Goal: Information Seeking & Learning: Learn about a topic

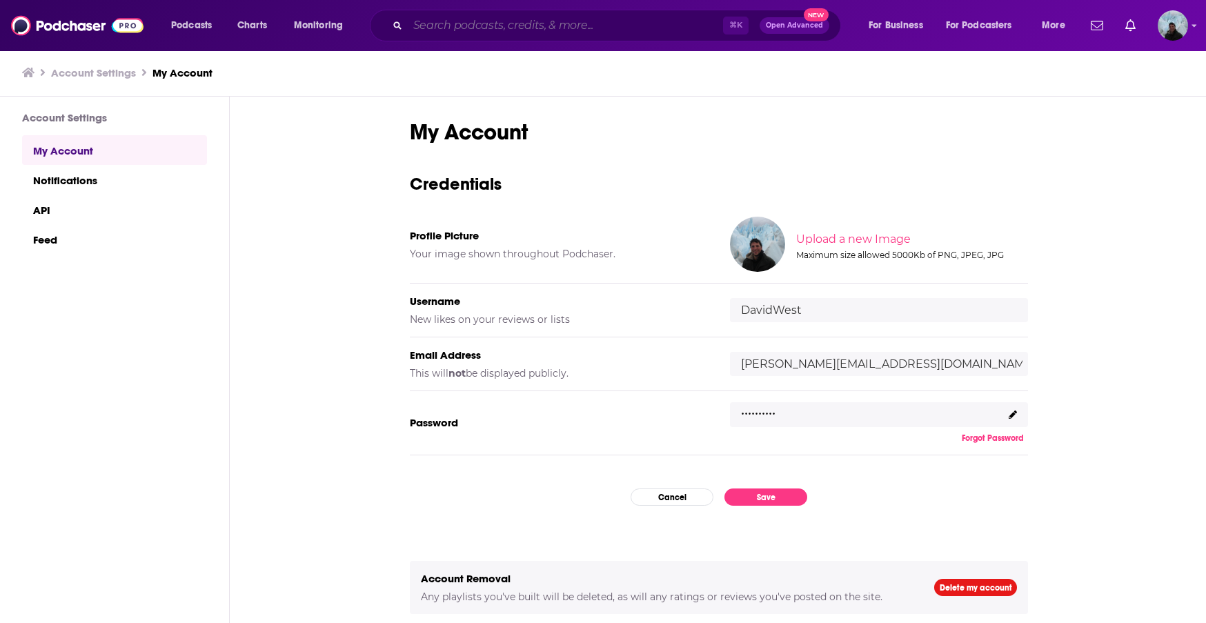
click at [509, 27] on input "Search podcasts, credits, & more..." at bounding box center [565, 25] width 315 height 22
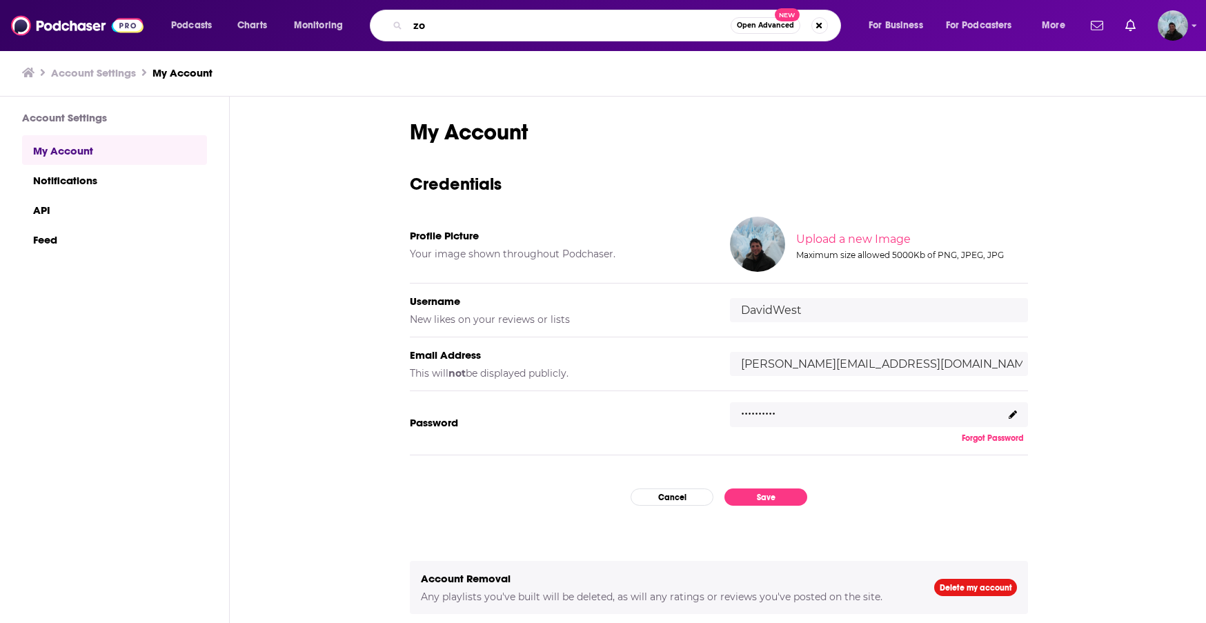
type input "z"
type input "social 333"
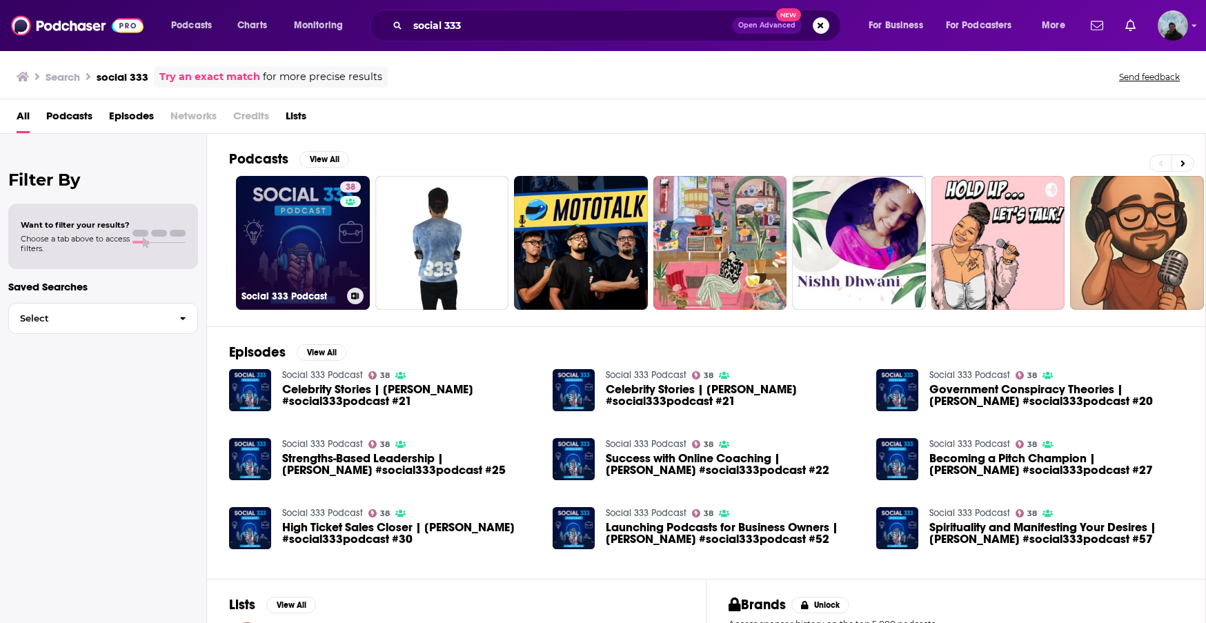
click at [254, 197] on link "38 Social 333 Podcast" at bounding box center [303, 243] width 134 height 134
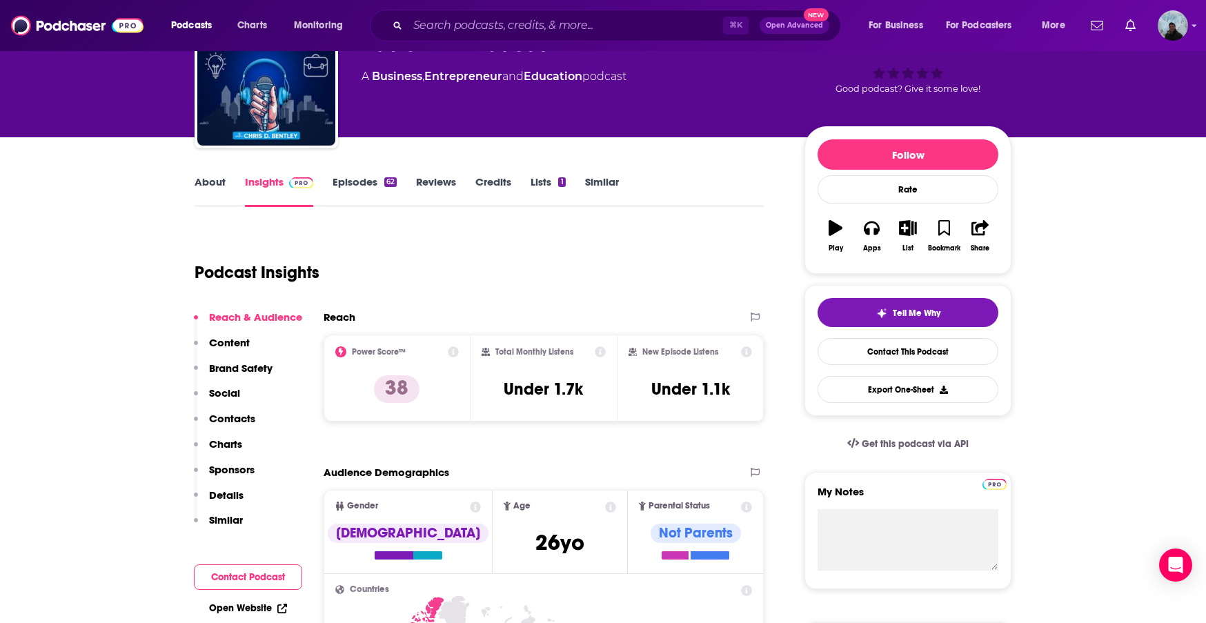
scroll to position [82, 0]
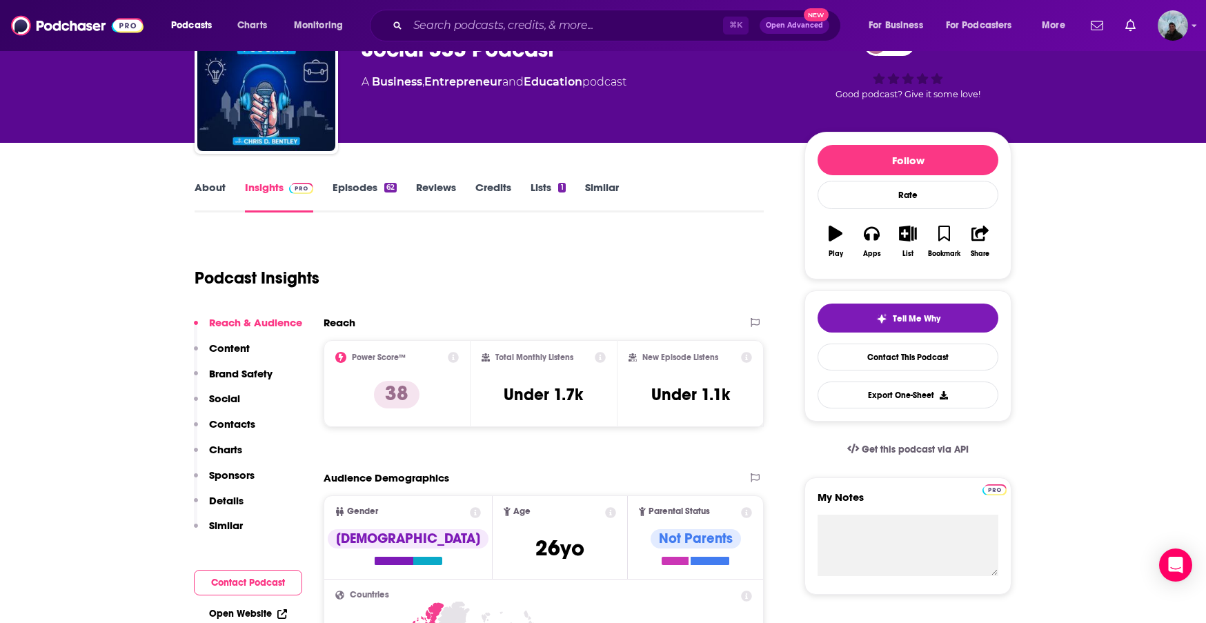
click at [450, 357] on icon at bounding box center [453, 357] width 11 height 11
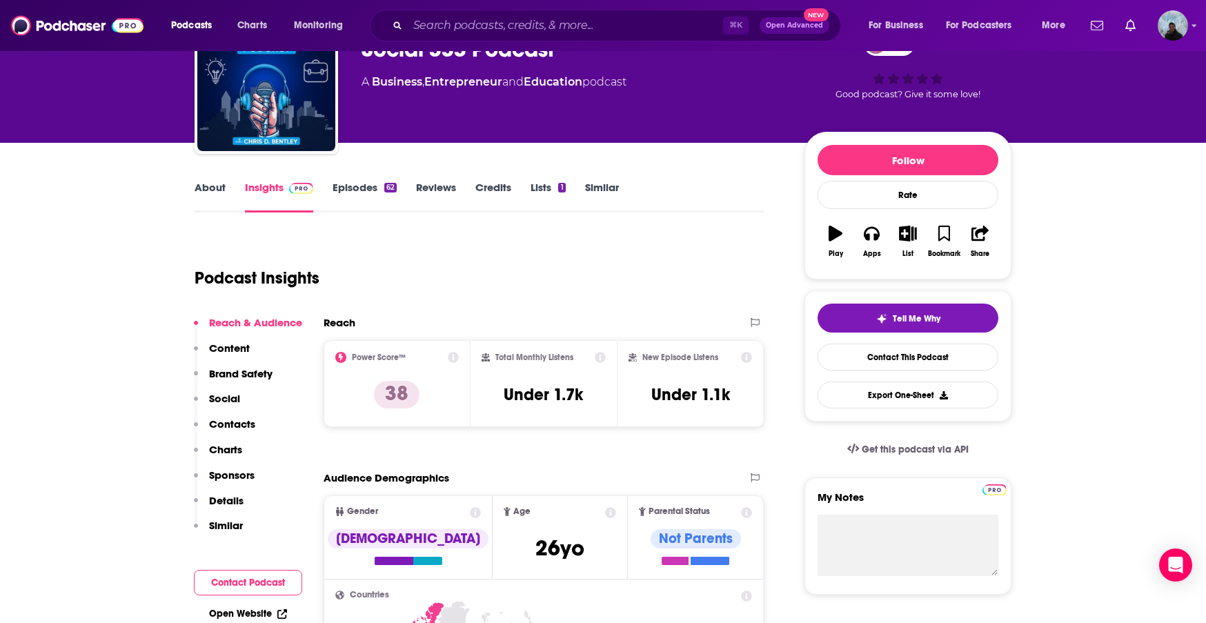
click at [219, 190] on link "About" at bounding box center [210, 197] width 31 height 32
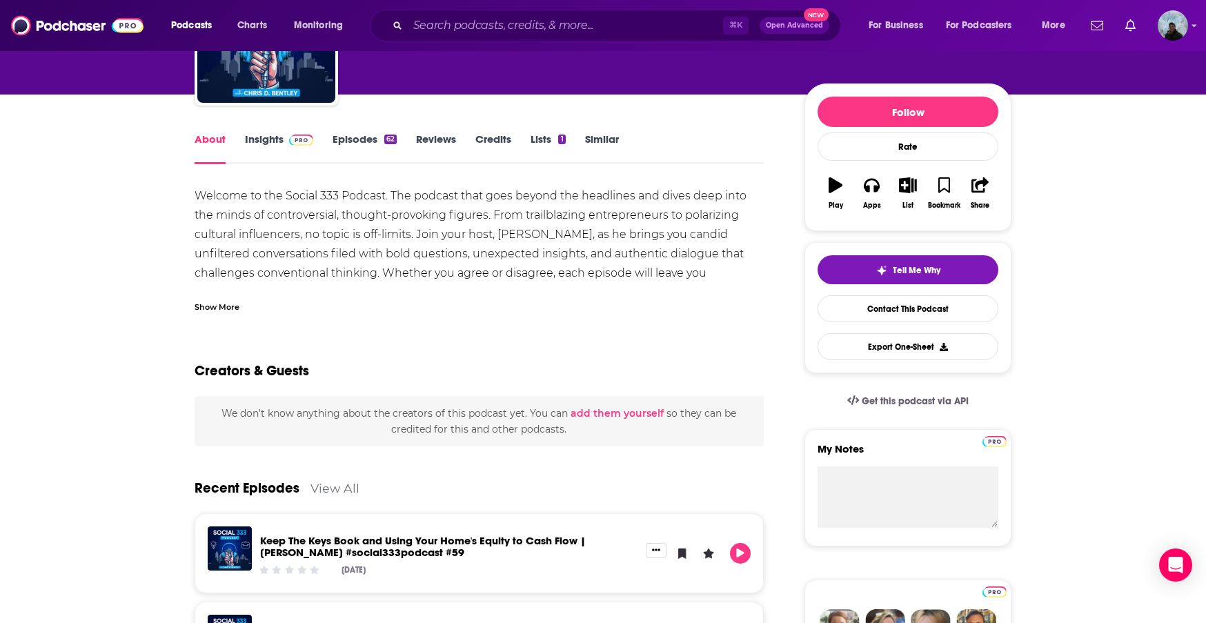
scroll to position [275, 0]
